Goal: Use online tool/utility: Utilize a website feature to perform a specific function

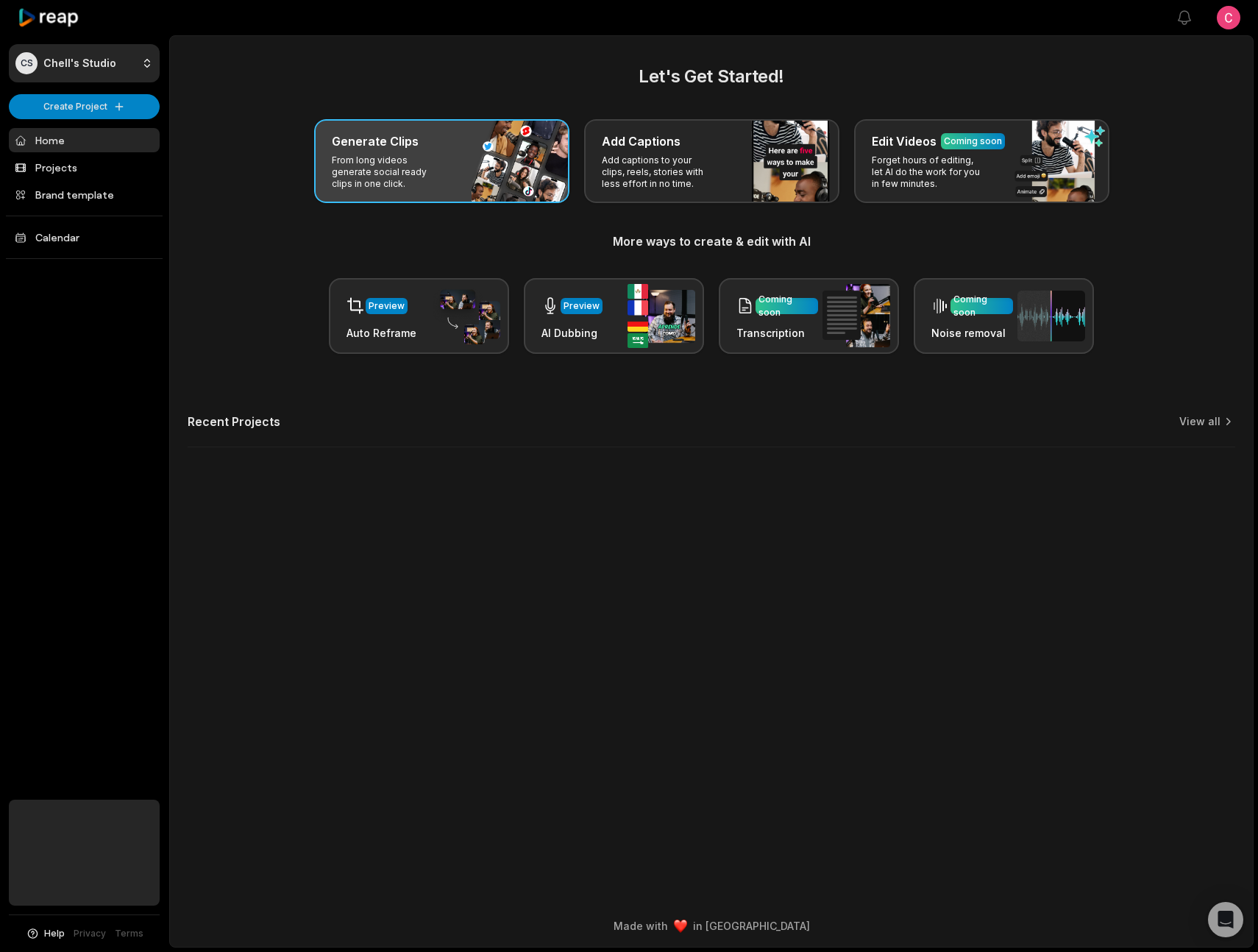
click at [436, 150] on div "Generate Clips From long videos generate social ready clips in one click." at bounding box center [442, 161] width 256 height 84
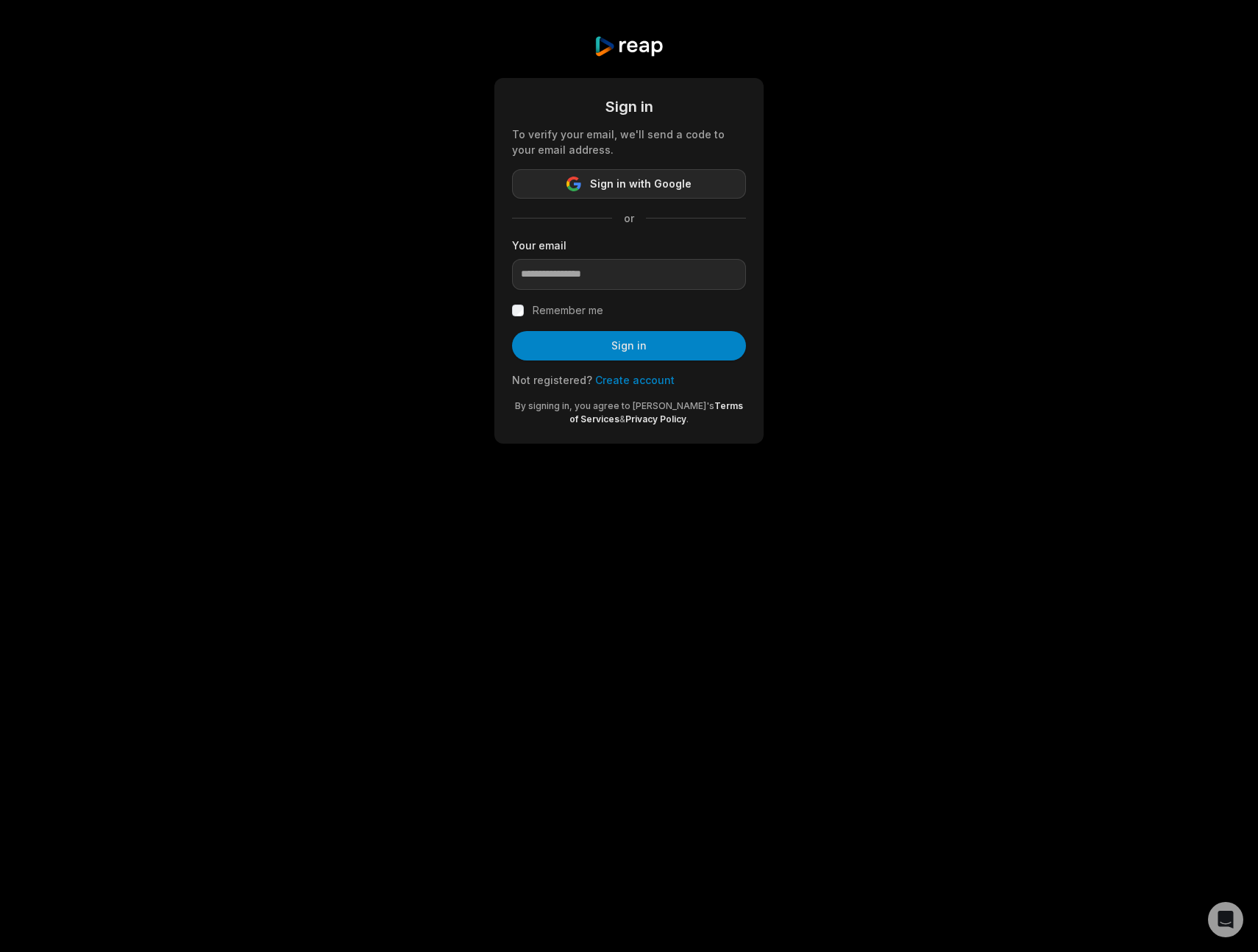
click at [628, 188] on span "Sign in with Google" at bounding box center [641, 184] width 101 height 18
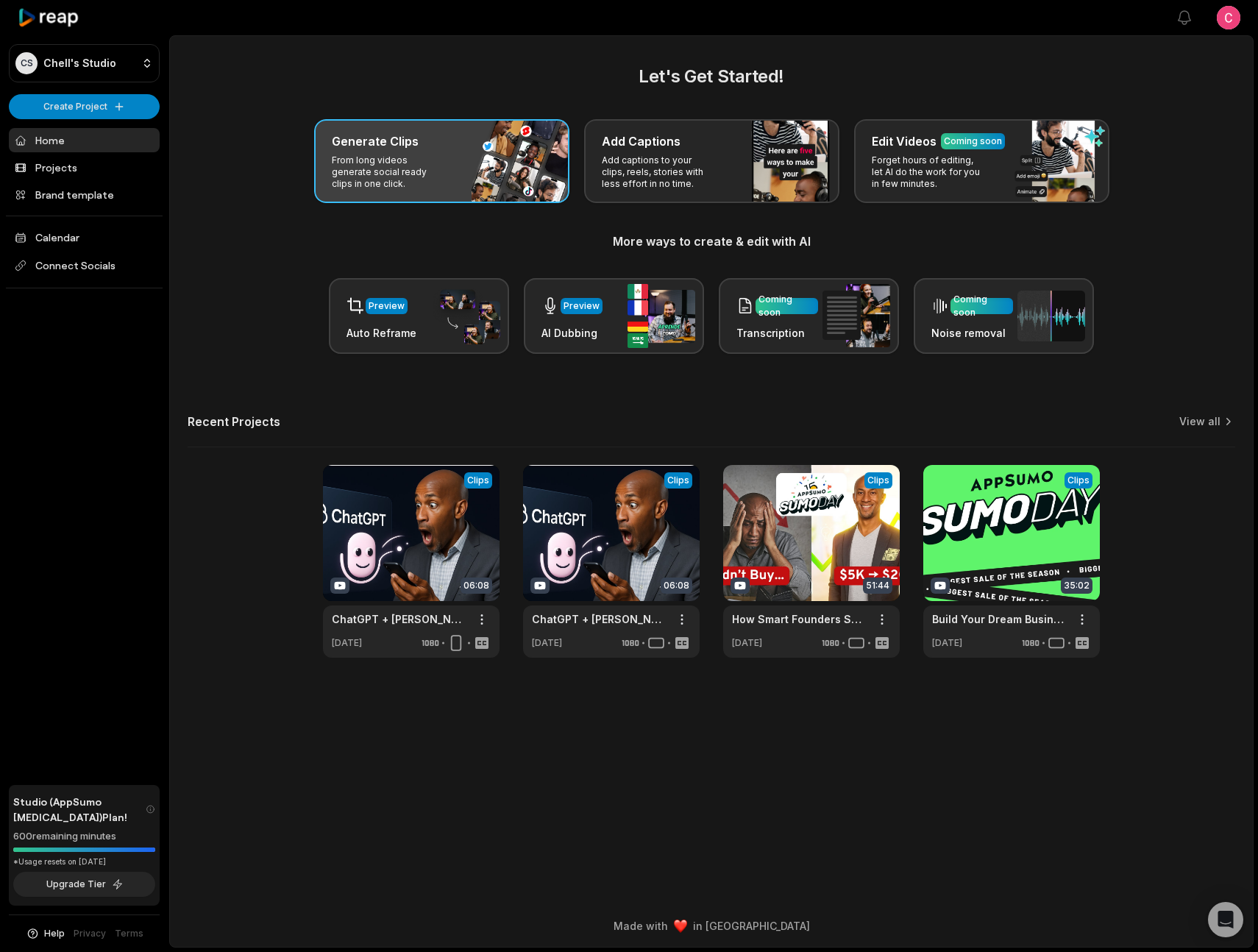
click at [417, 147] on div "Generate Clips" at bounding box center [442, 141] width 220 height 18
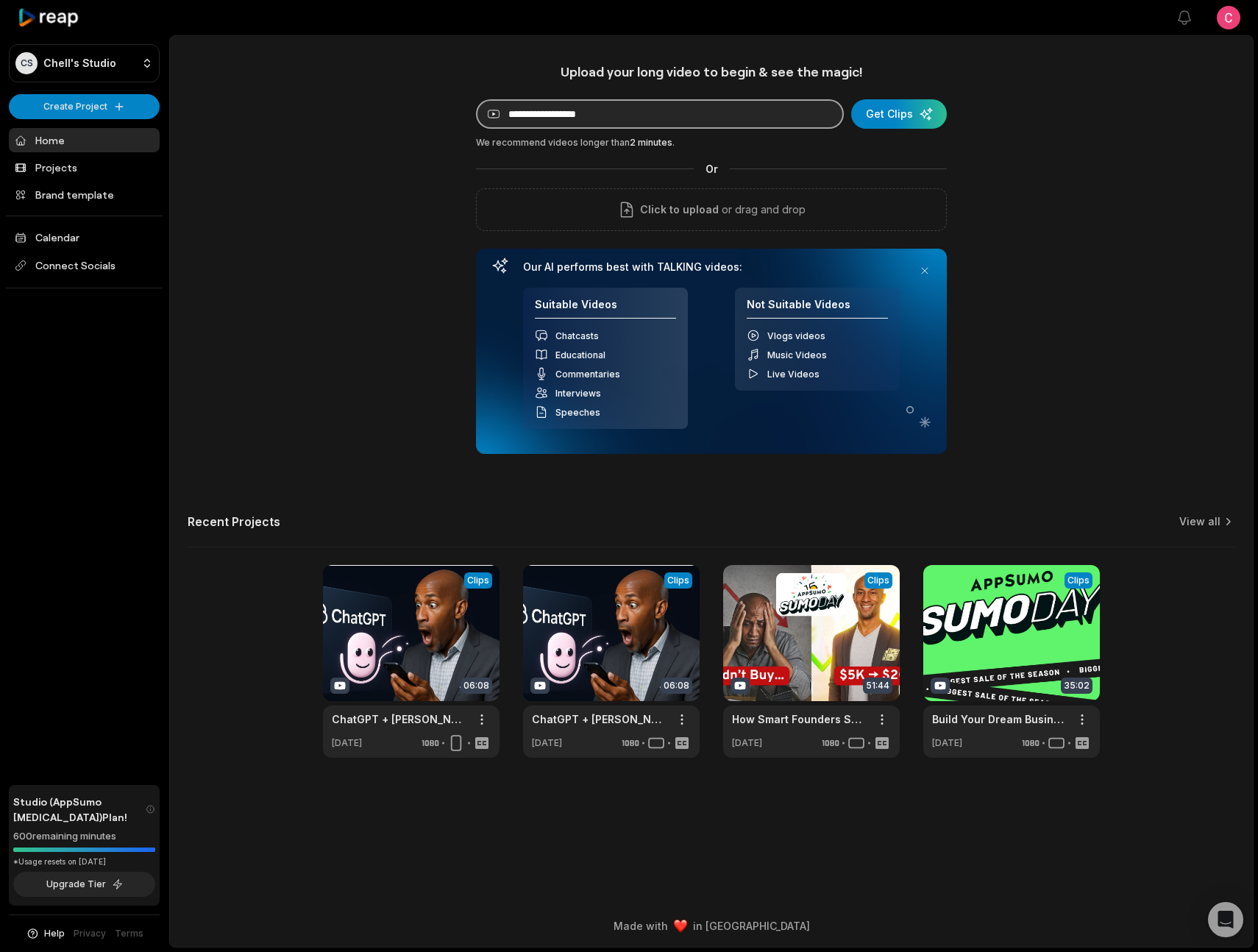
click at [612, 118] on input at bounding box center [660, 114] width 368 height 30
click at [577, 104] on input at bounding box center [660, 114] width 368 height 30
click at [574, 114] on input at bounding box center [660, 114] width 368 height 30
paste input "**********"
type input "**********"
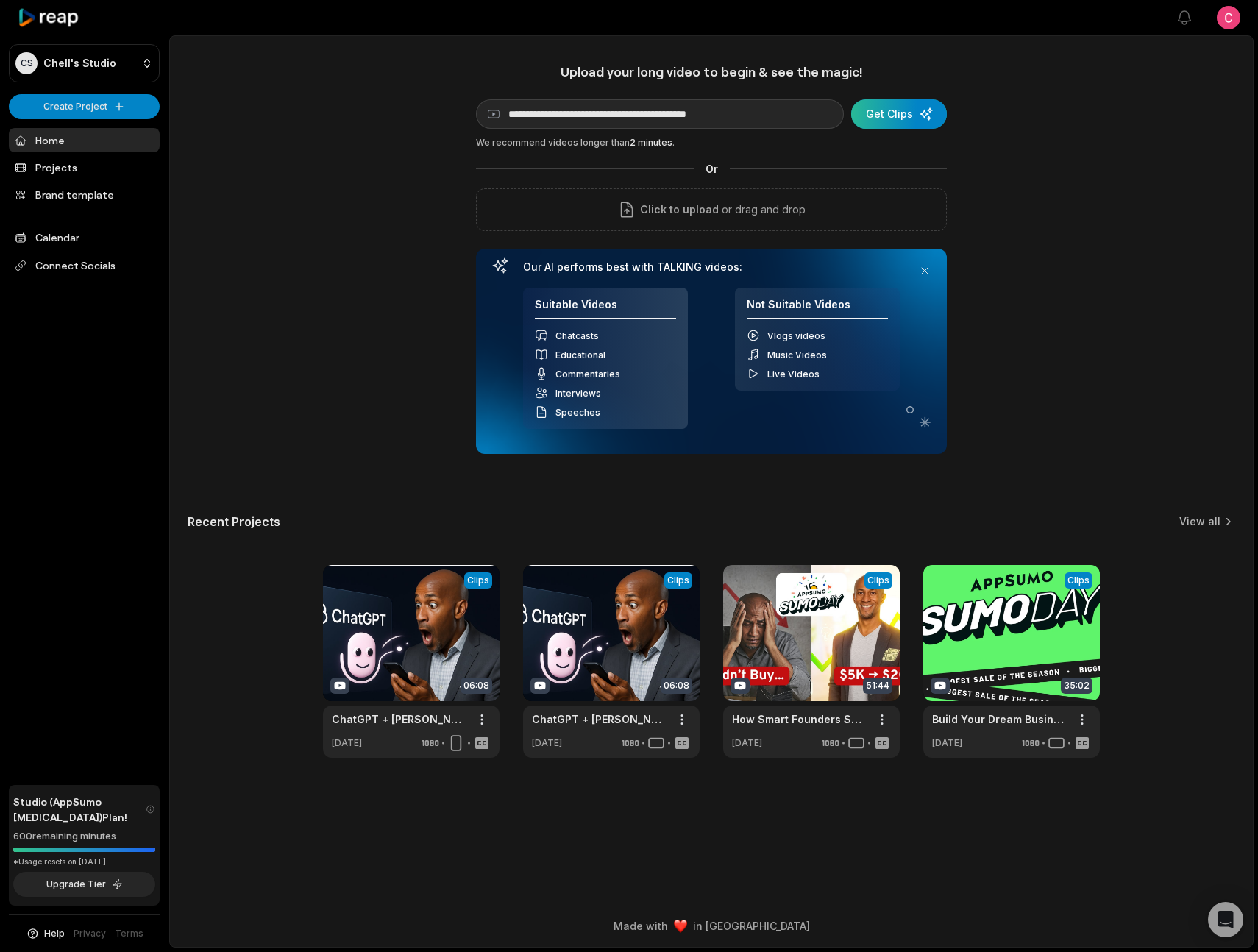
click at [882, 114] on div "submit" at bounding box center [899, 114] width 95 height 30
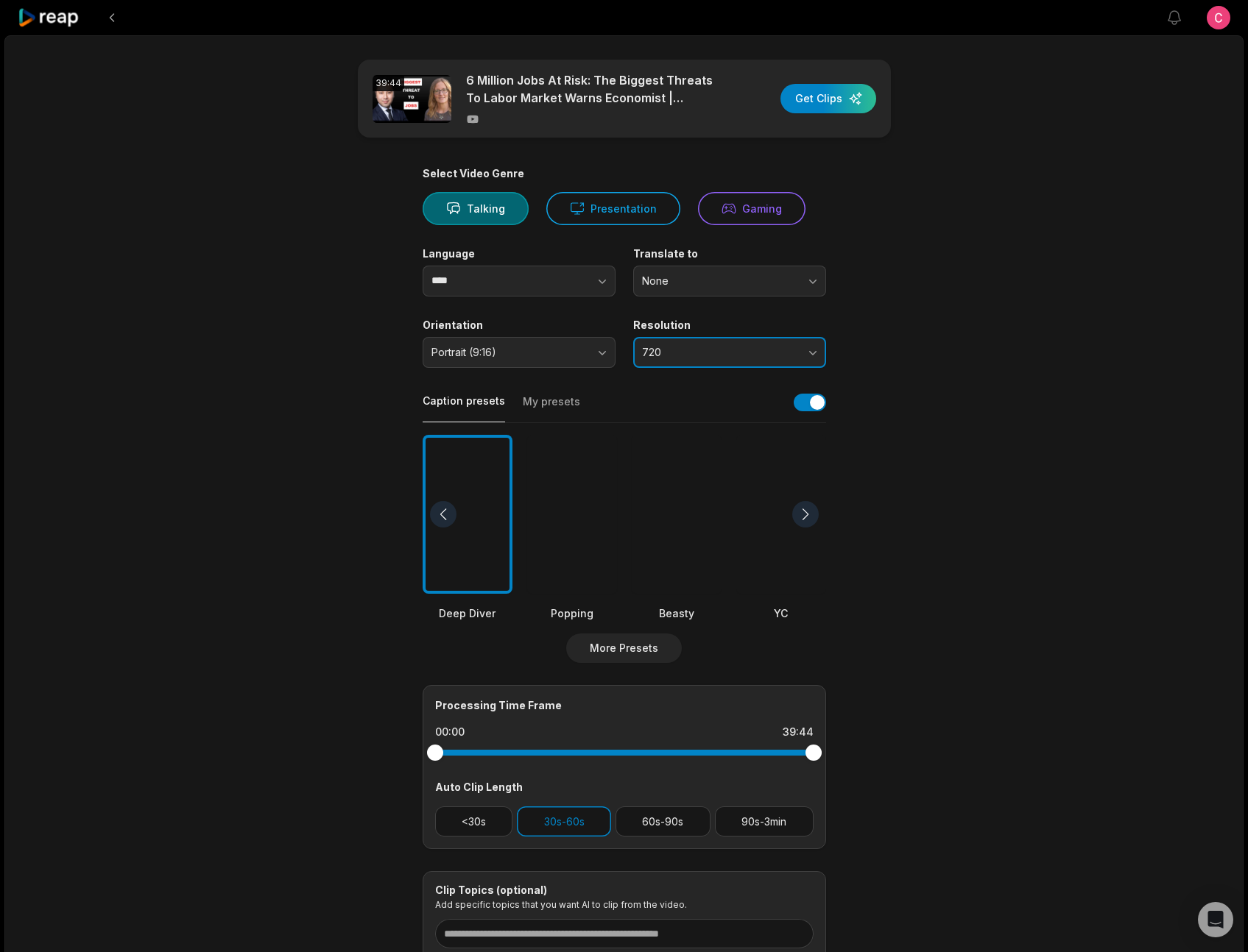
click at [804, 355] on button "720" at bounding box center [729, 352] width 193 height 31
click at [778, 414] on p "1080" at bounding box center [729, 414] width 174 height 15
click at [958, 409] on main "39:44 6 Million Jobs At Risk: The Biggest Threats To Labor Market Warns Economi…" at bounding box center [624, 509] width 713 height 901
click at [526, 349] on span "Portrait (9:16)" at bounding box center [509, 353] width 155 height 13
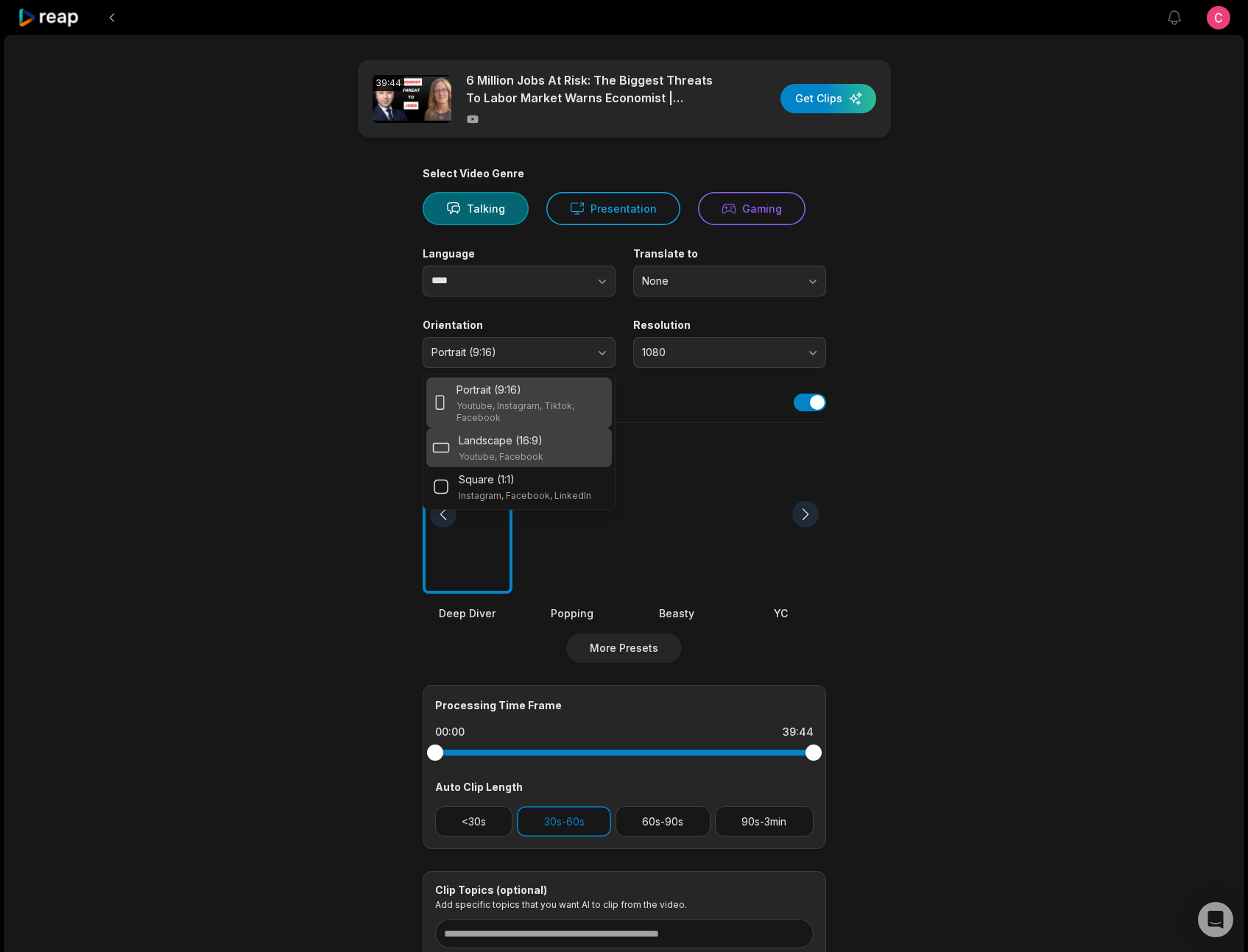
click at [524, 449] on div "Landscape (16:9) Youtube, Facebook" at bounding box center [501, 448] width 85 height 31
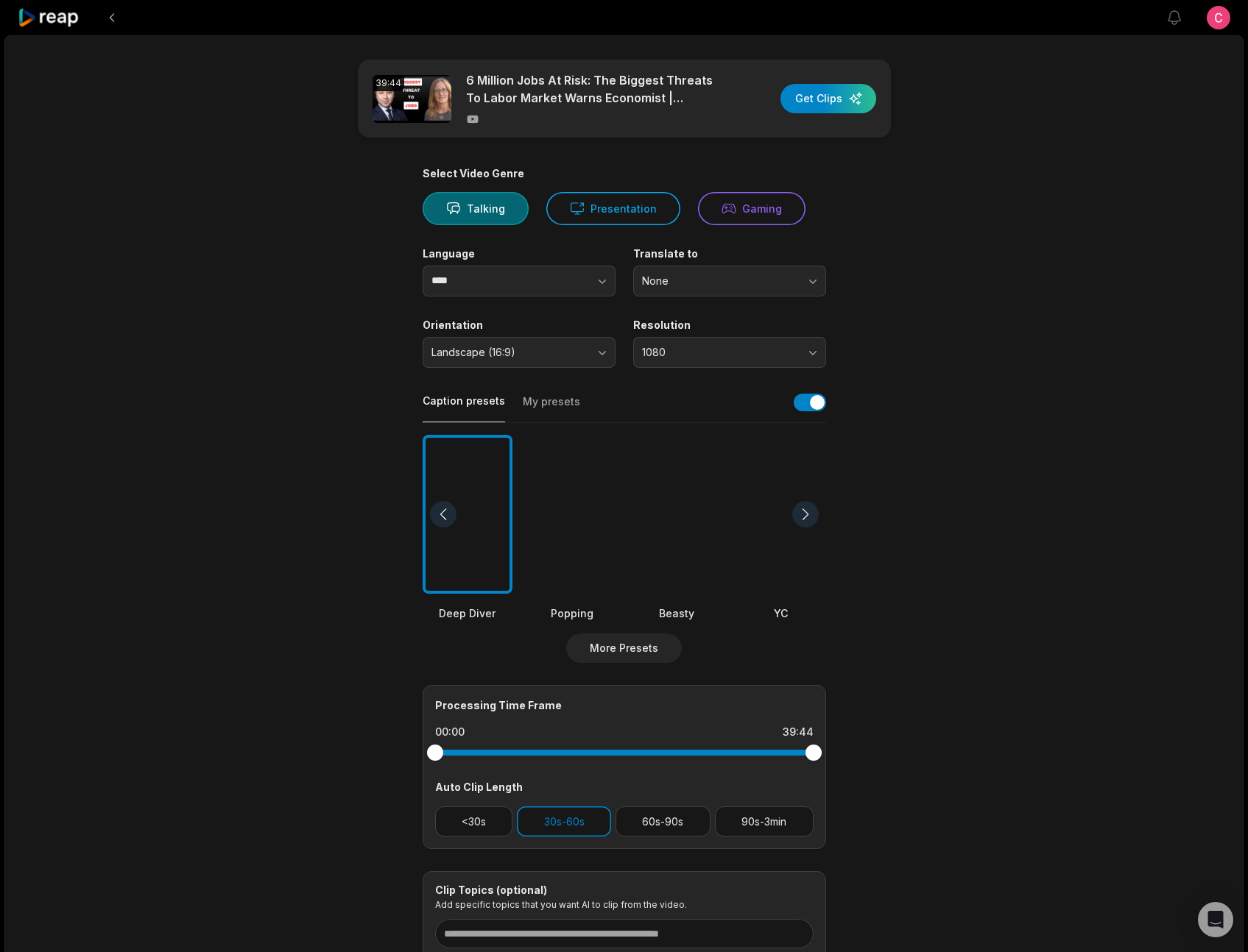
click at [330, 405] on main "39:44 6 Million Jobs At Risk: The Biggest Threats To Labor Market Warns Economi…" at bounding box center [624, 509] width 713 height 901
click at [835, 95] on div "button" at bounding box center [828, 98] width 95 height 30
